Goal: Task Accomplishment & Management: Use online tool/utility

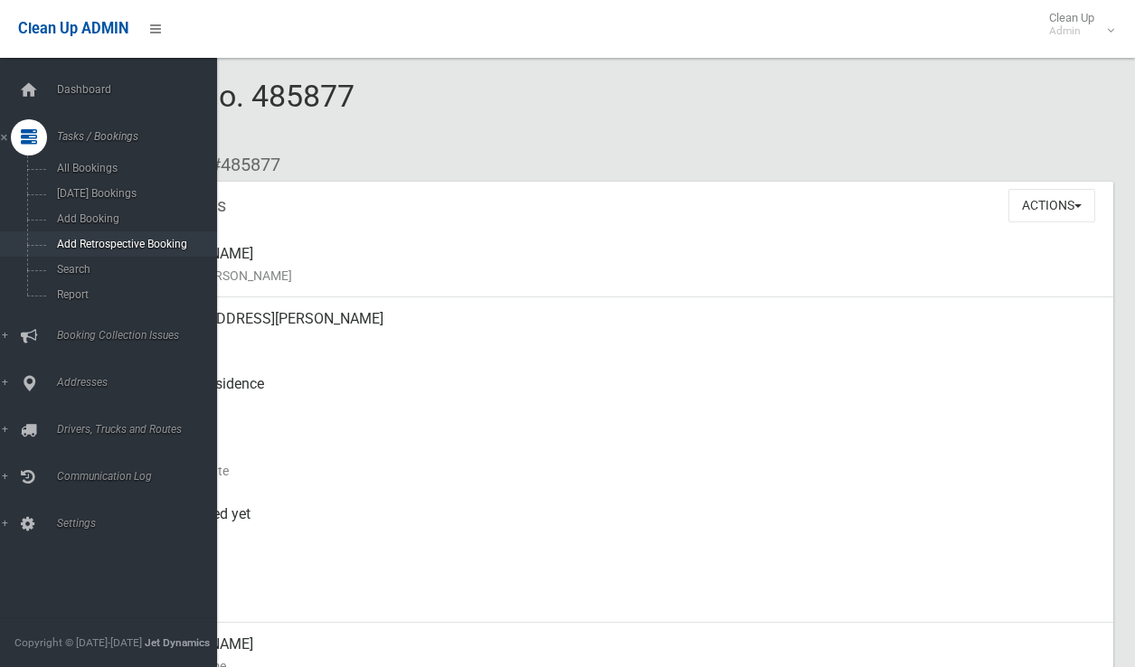
scroll to position [861, 0]
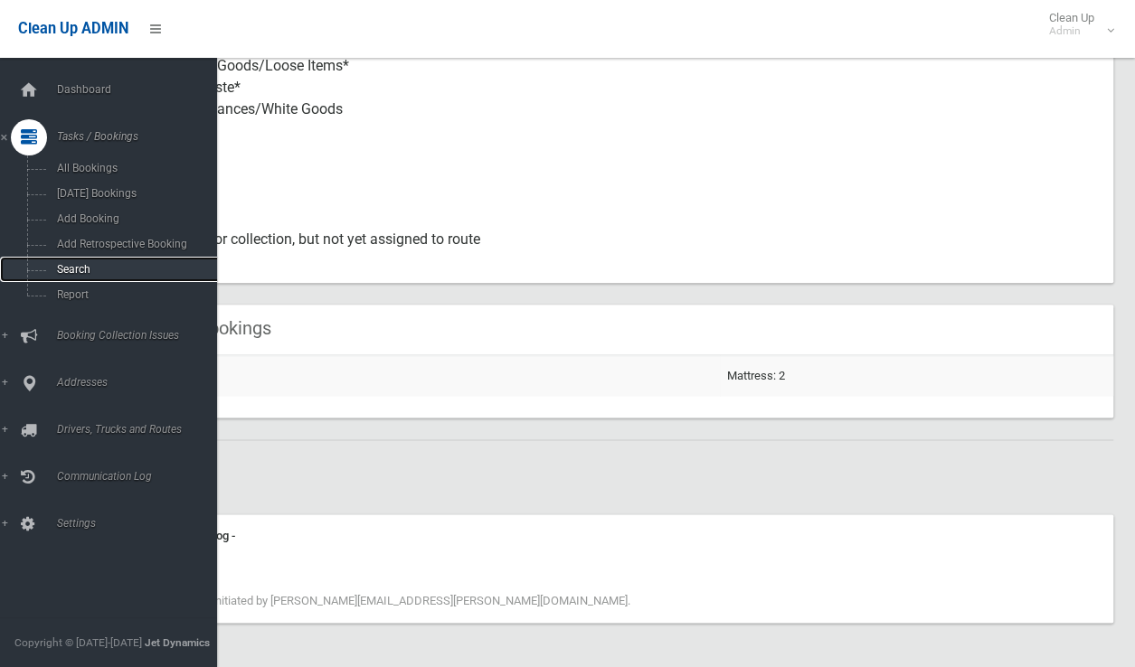
click at [69, 276] on span "Search" at bounding box center [134, 269] width 164 height 13
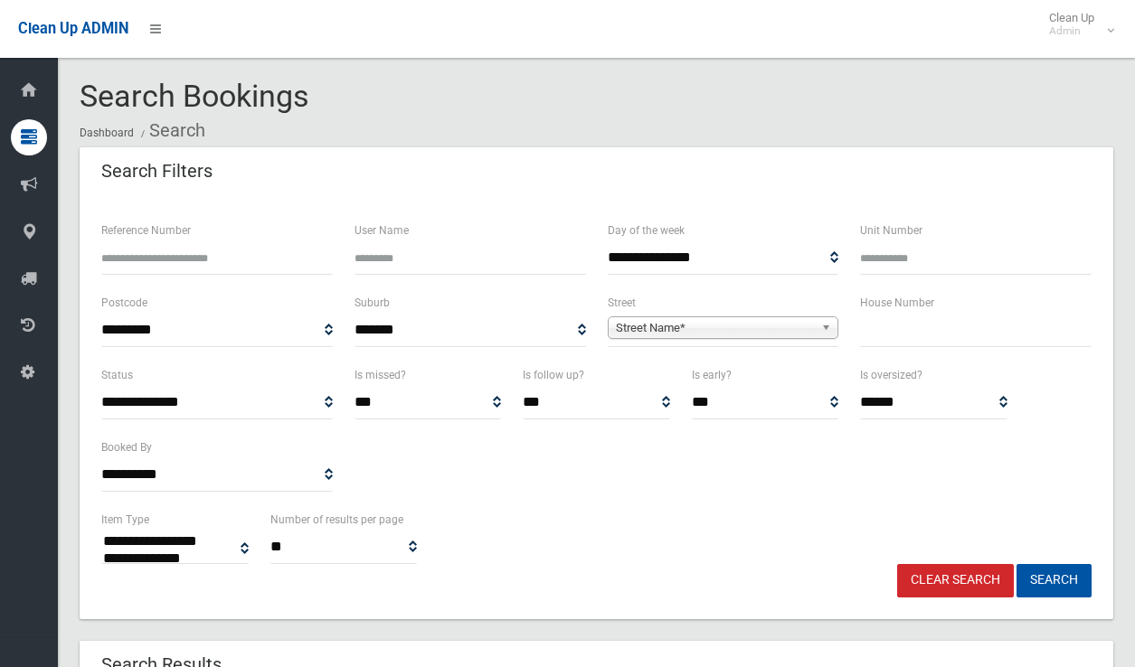
select select
click at [890, 326] on input "text" at bounding box center [975, 330] width 231 height 33
type input "***"
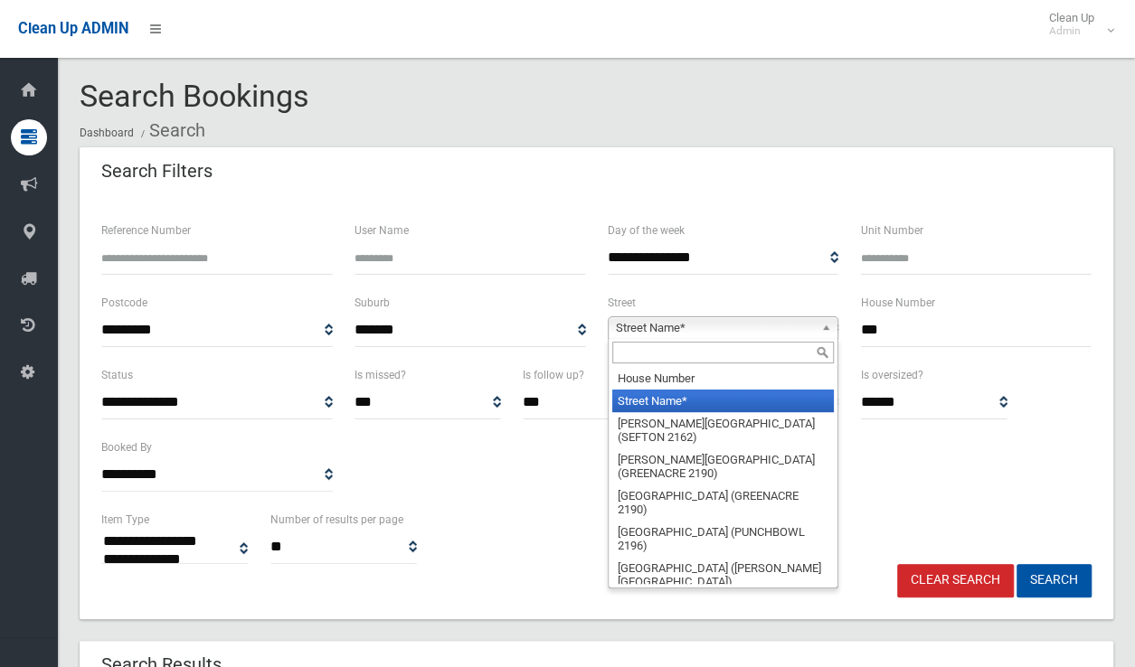
click at [808, 332] on span "Street Name*" at bounding box center [715, 328] width 199 height 22
click at [722, 363] on input "text" at bounding box center [723, 353] width 222 height 22
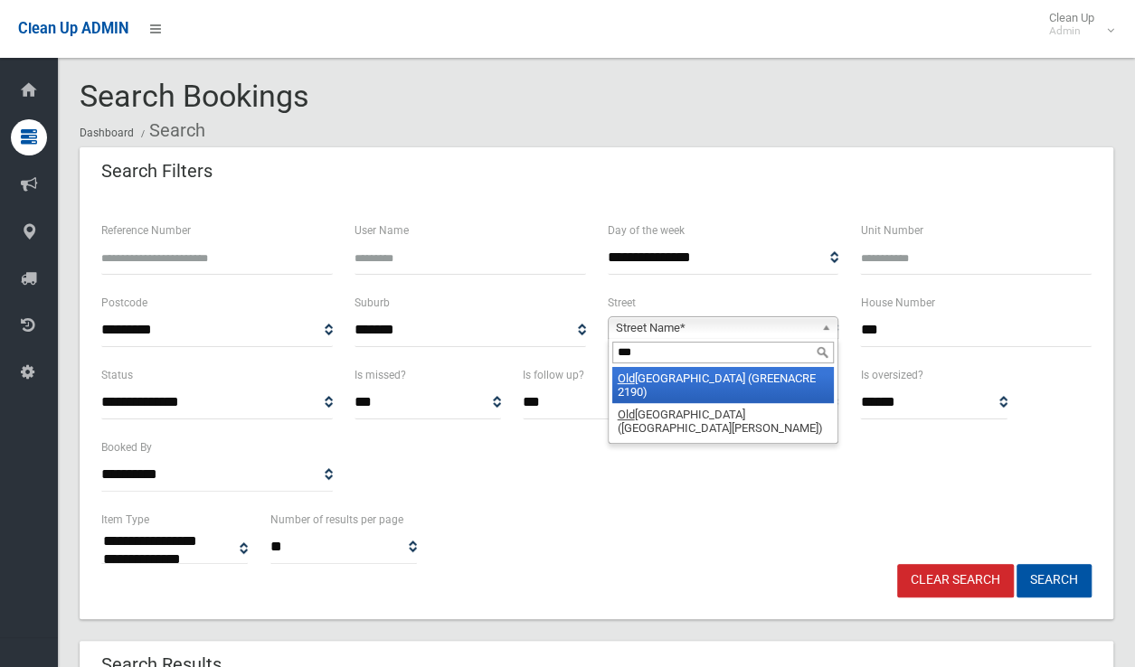
type input "***"
click at [734, 376] on li "[GEOGRAPHIC_DATA] (GREENACRE 2190)" at bounding box center [723, 385] width 222 height 36
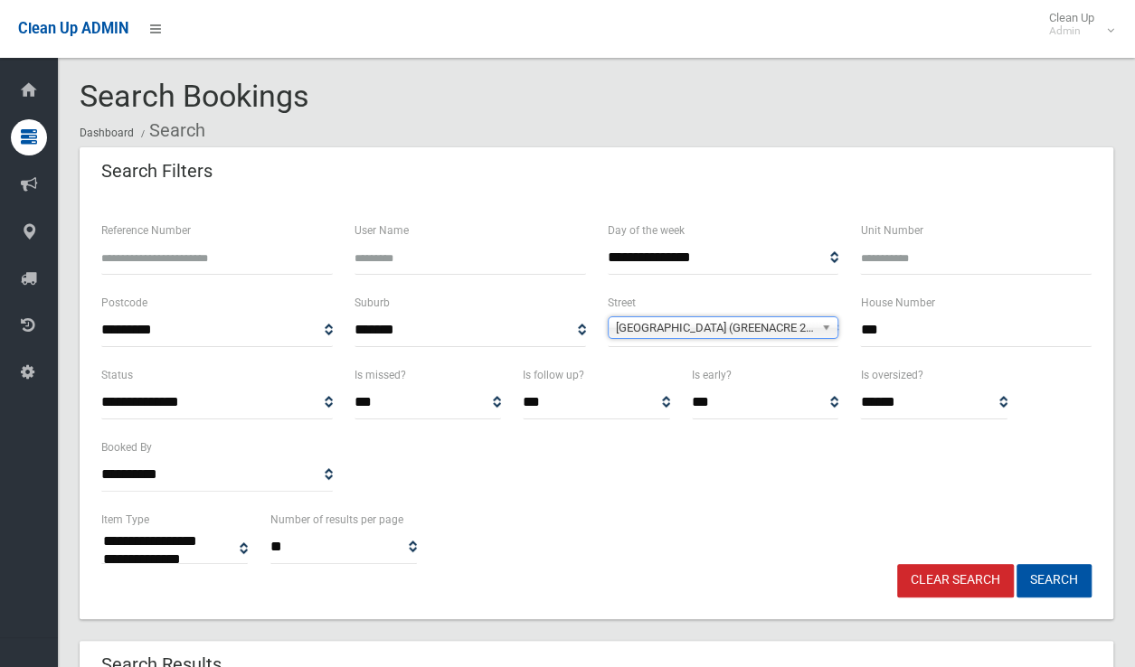
click at [926, 335] on input "***" at bounding box center [975, 330] width 231 height 33
type input "*******"
click at [1016, 564] on button "Search" at bounding box center [1053, 580] width 75 height 33
select select
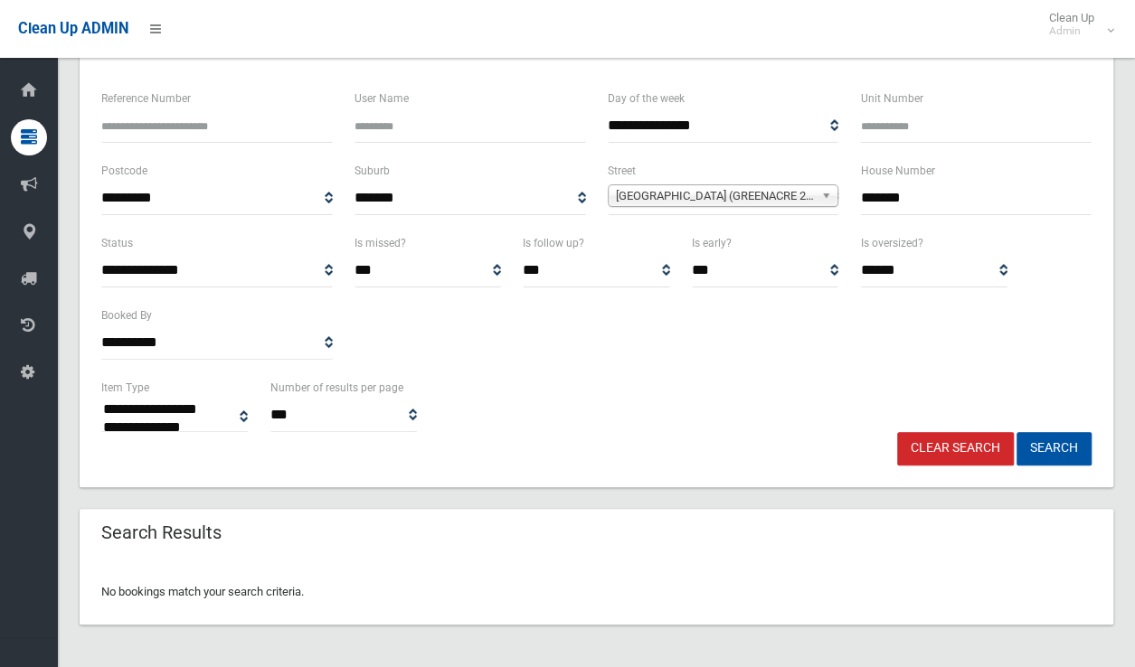
scroll to position [132, 0]
click at [783, 205] on div "Old Kent Road (GREENACRE 2190)" at bounding box center [723, 195] width 231 height 23
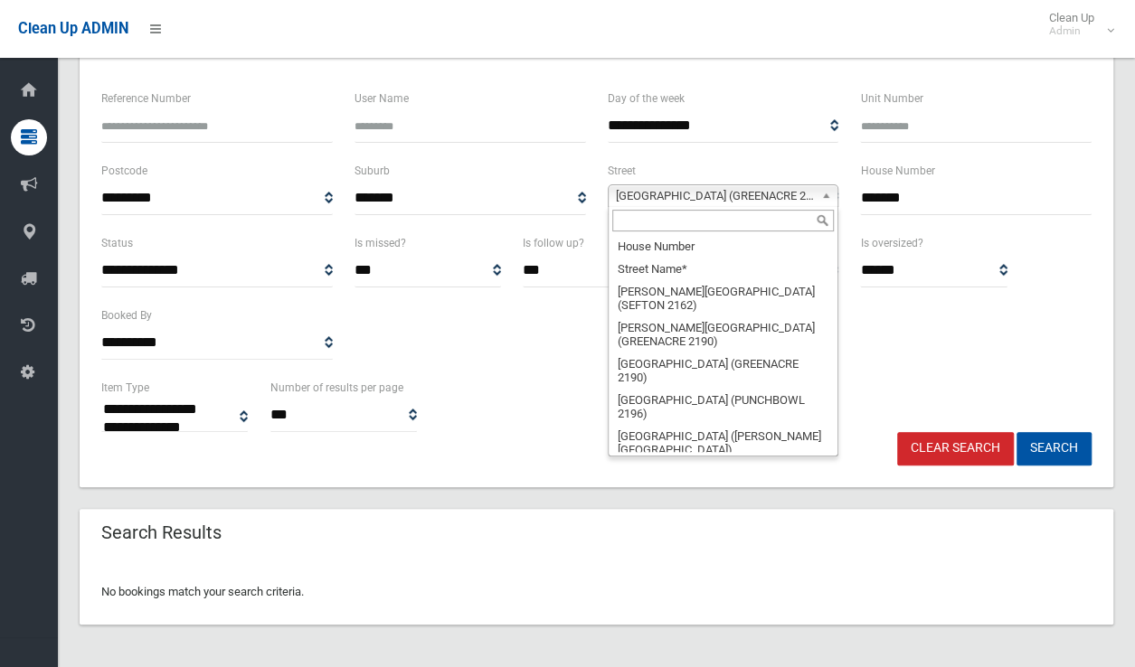
scroll to position [39178, 0]
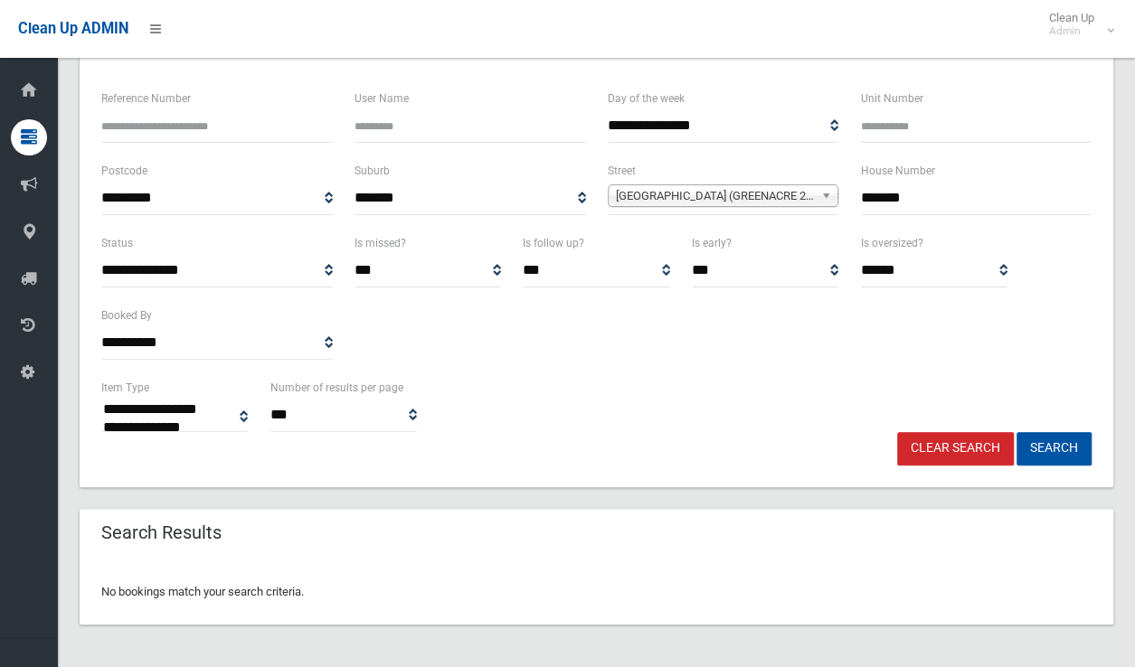
drag, startPoint x: 883, startPoint y: 200, endPoint x: 984, endPoint y: 203, distance: 100.4
click at [980, 202] on input "*******" at bounding box center [975, 198] width 231 height 33
type input "***"
click at [1016, 432] on button "Search" at bounding box center [1053, 448] width 75 height 33
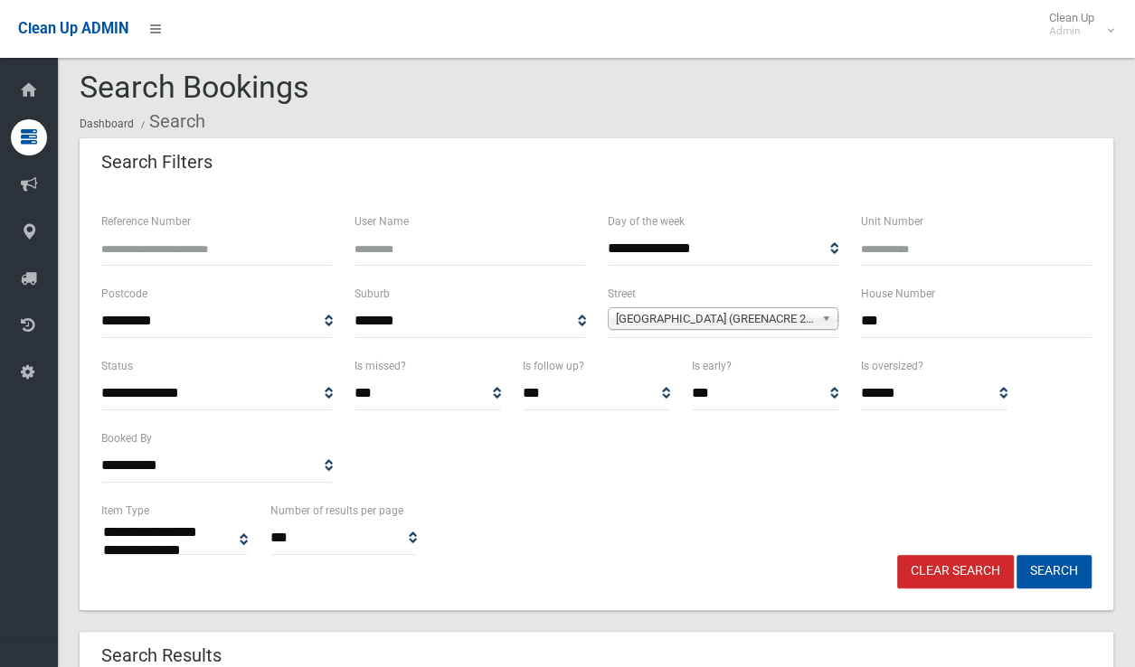
scroll to position [0, 0]
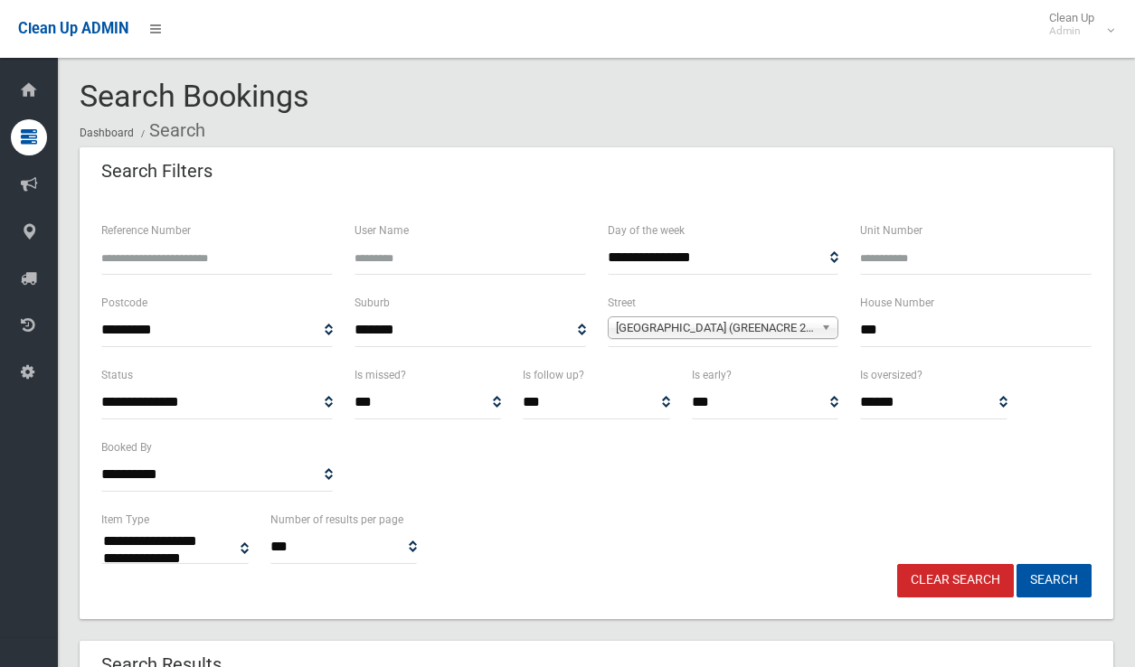
select select
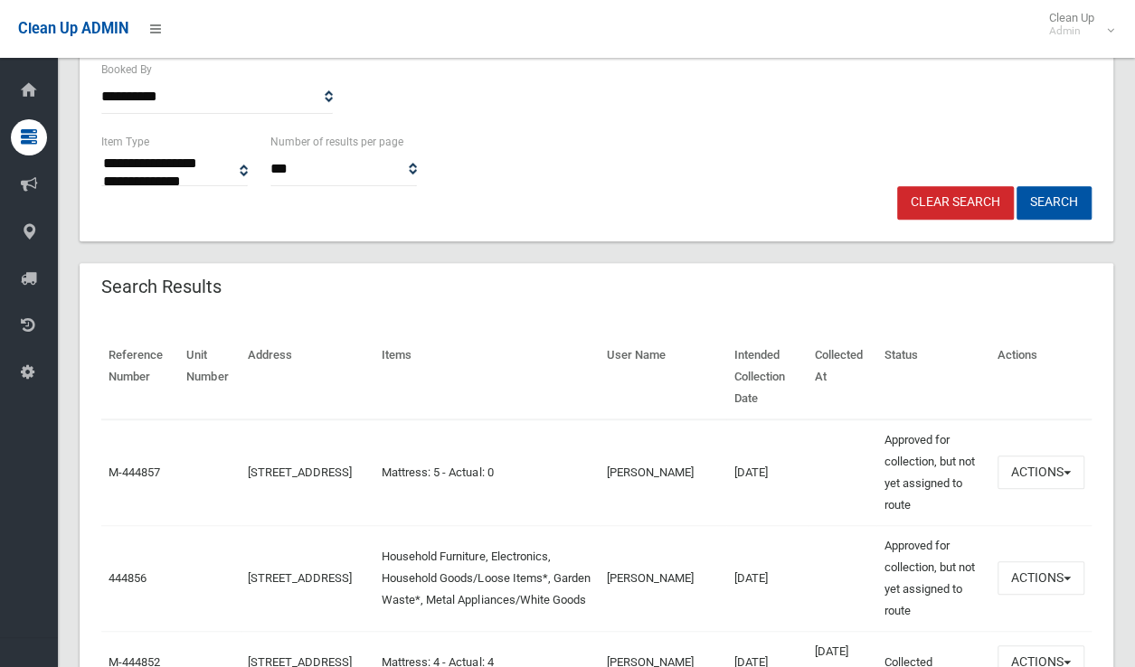
scroll to position [543, 0]
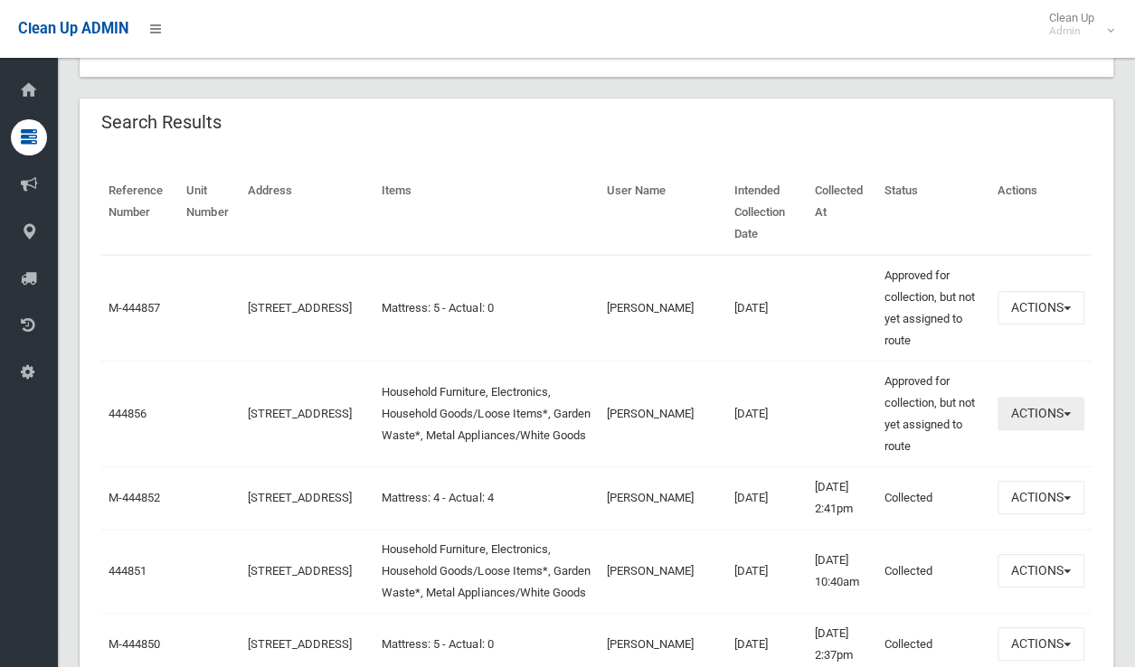
click at [1024, 411] on button "Actions" at bounding box center [1040, 413] width 87 height 33
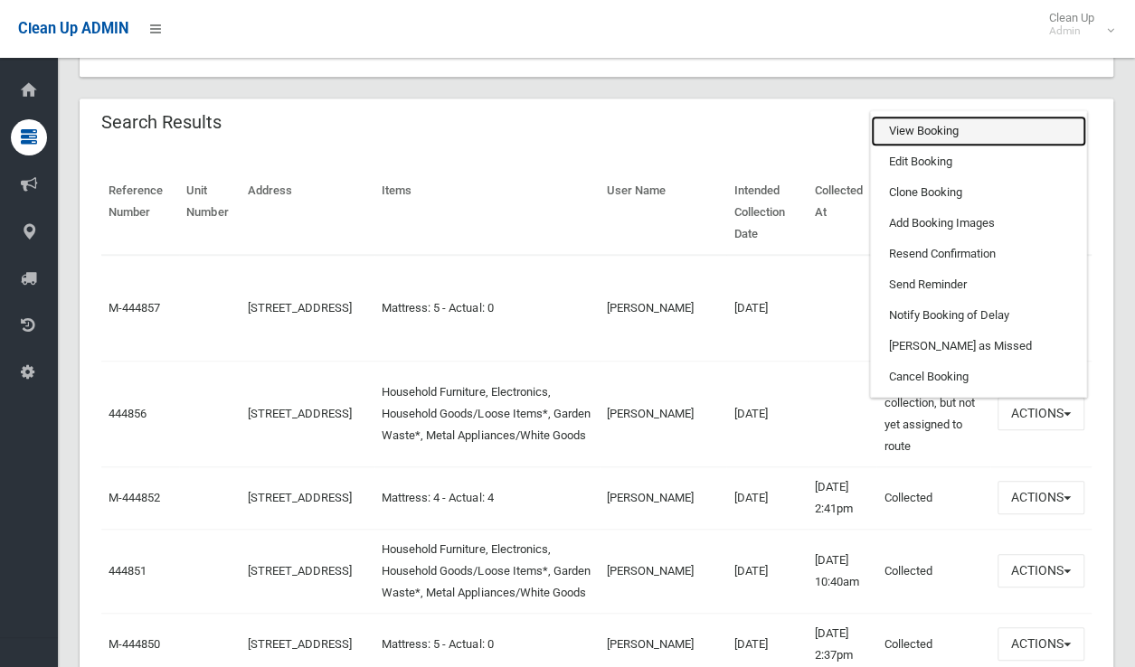
click at [946, 142] on link "View Booking" at bounding box center [978, 131] width 215 height 31
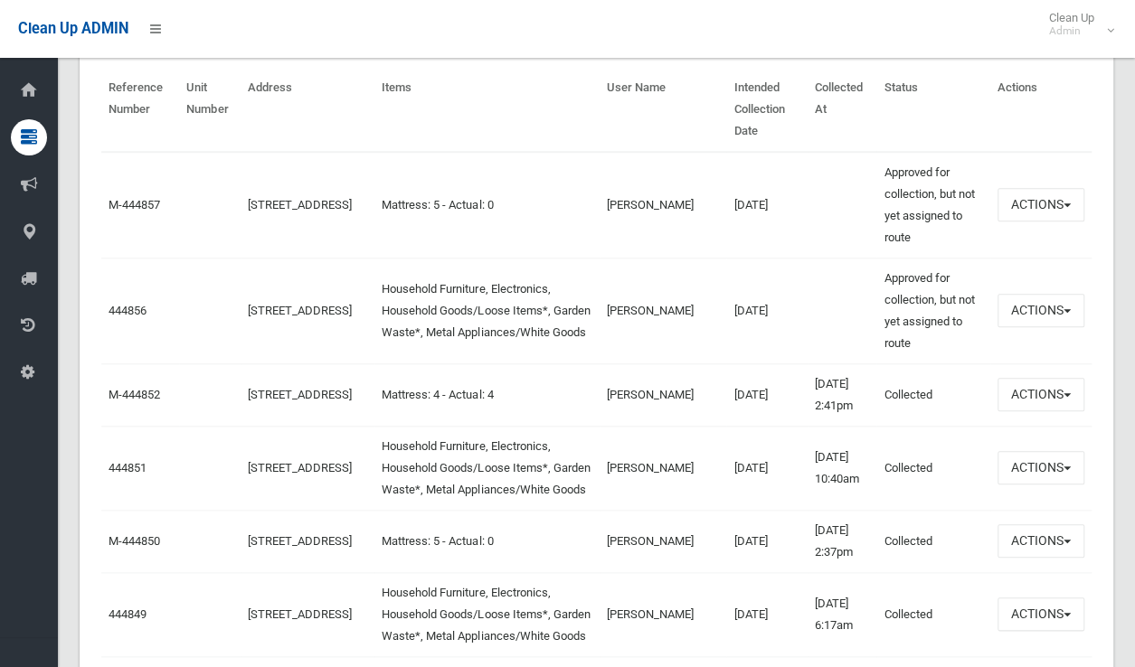
scroll to position [723, 0]
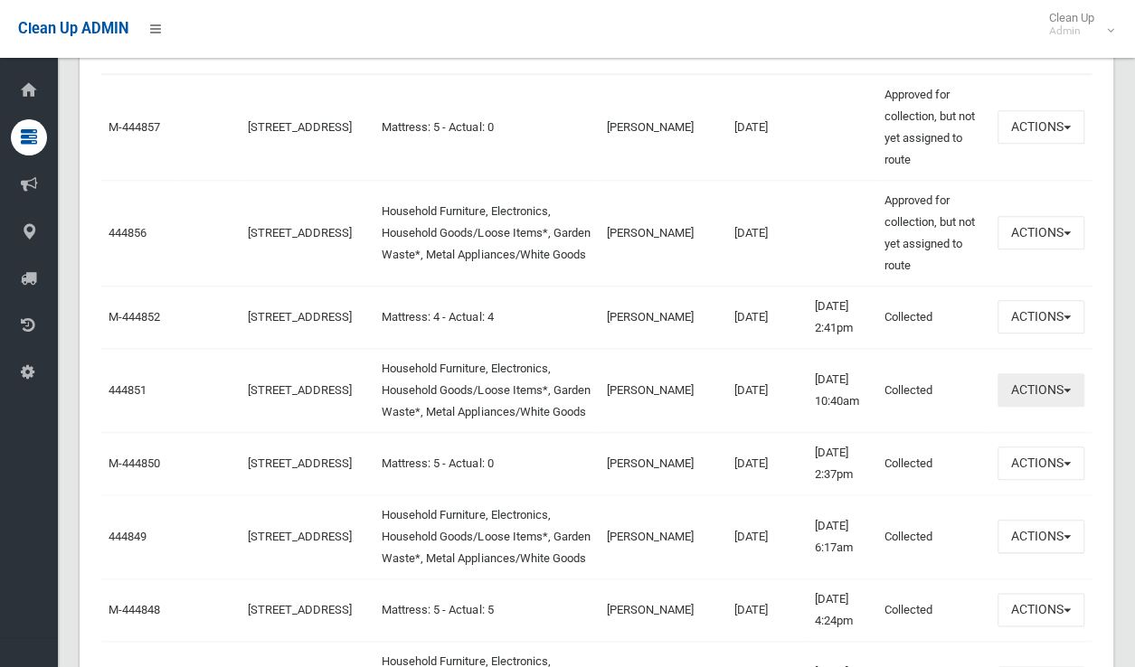
click at [1028, 407] on button "Actions" at bounding box center [1040, 389] width 87 height 33
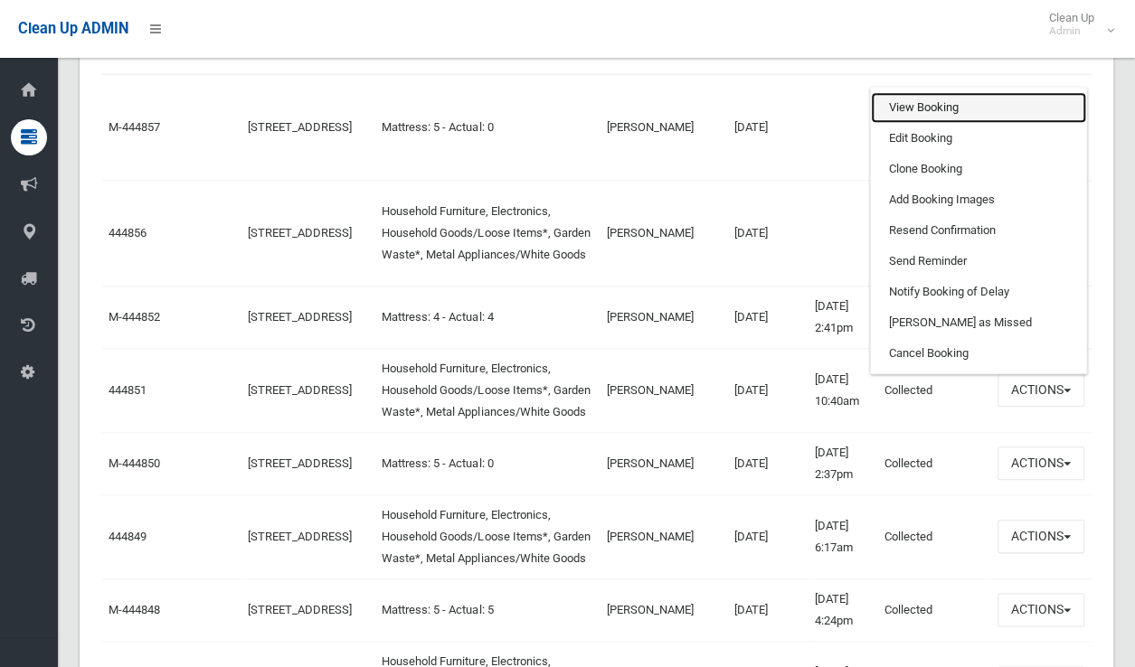
click at [935, 123] on link "View Booking" at bounding box center [978, 107] width 215 height 31
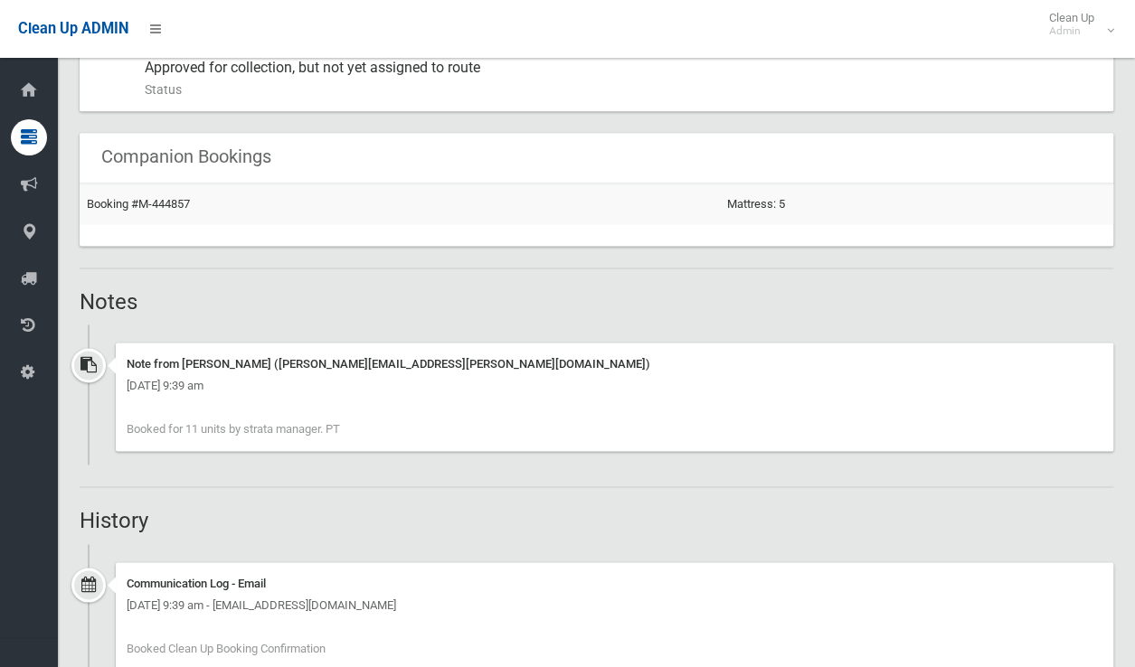
scroll to position [723, 0]
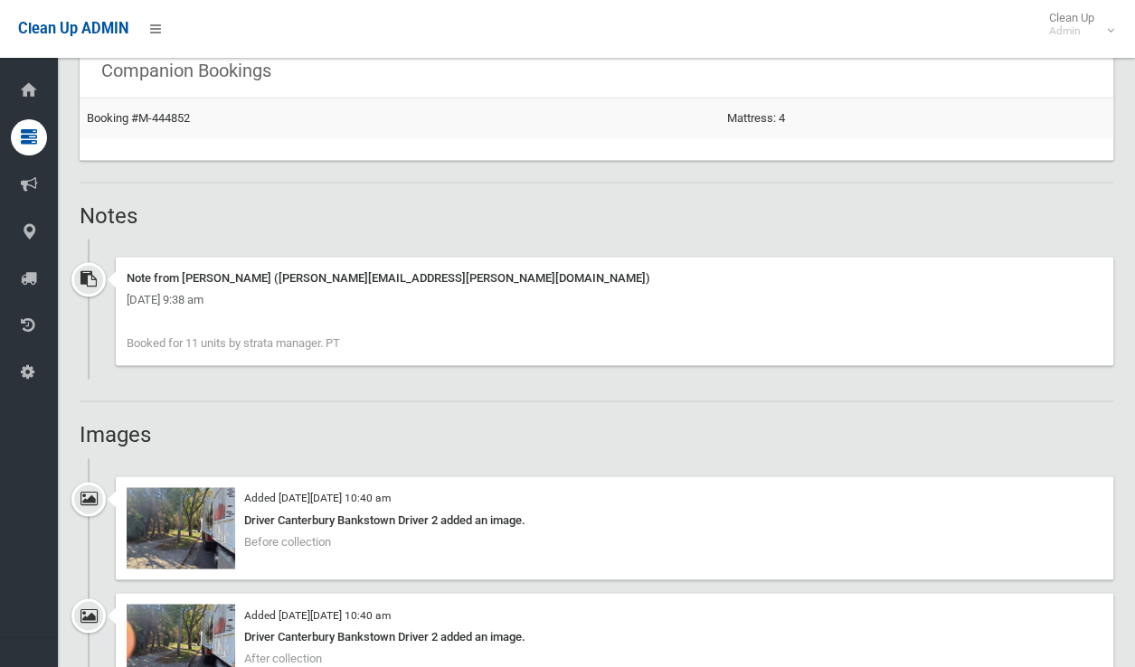
scroll to position [1356, 0]
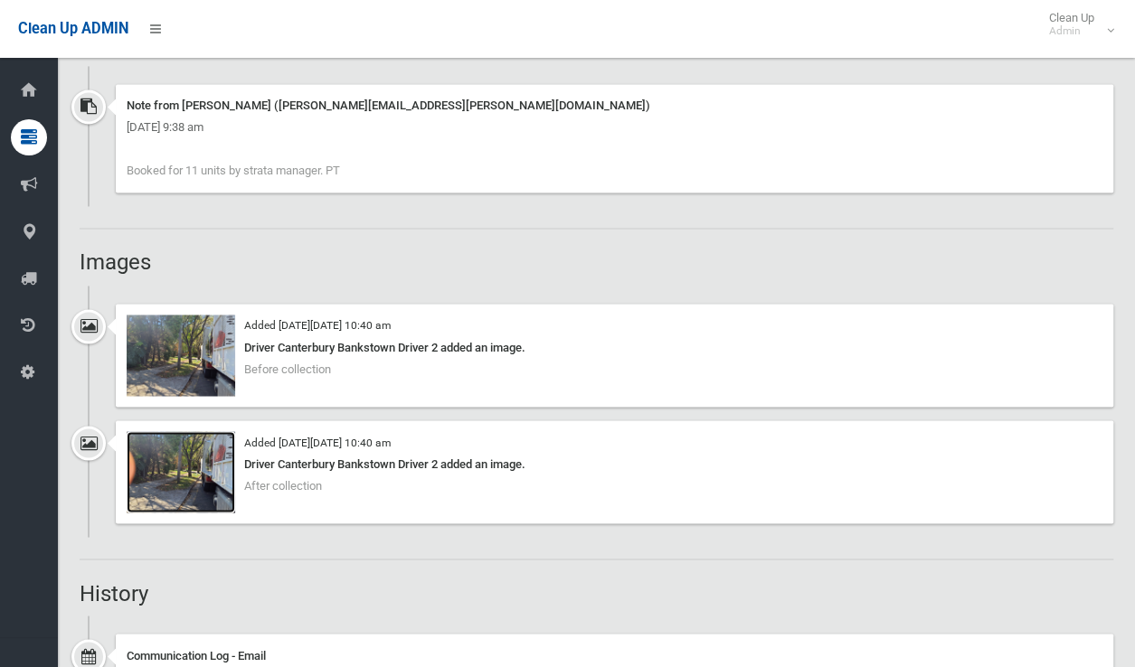
click at [177, 487] on img at bounding box center [181, 471] width 109 height 81
click at [201, 365] on img at bounding box center [181, 355] width 109 height 81
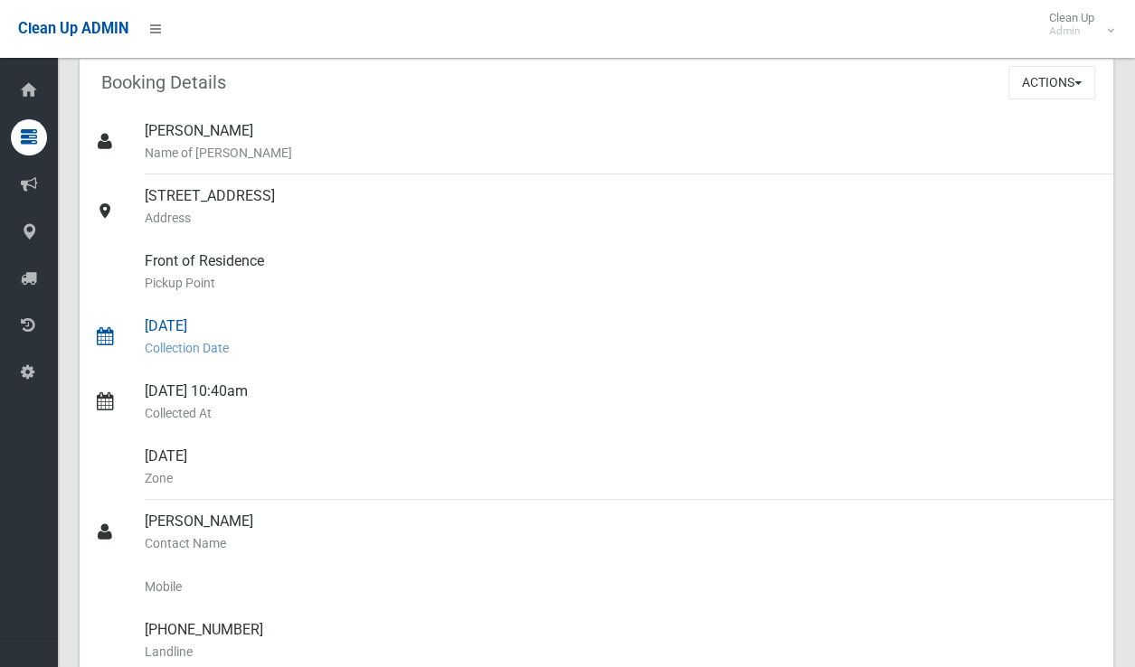
scroll to position [0, 0]
